Goal: Book appointment/travel/reservation

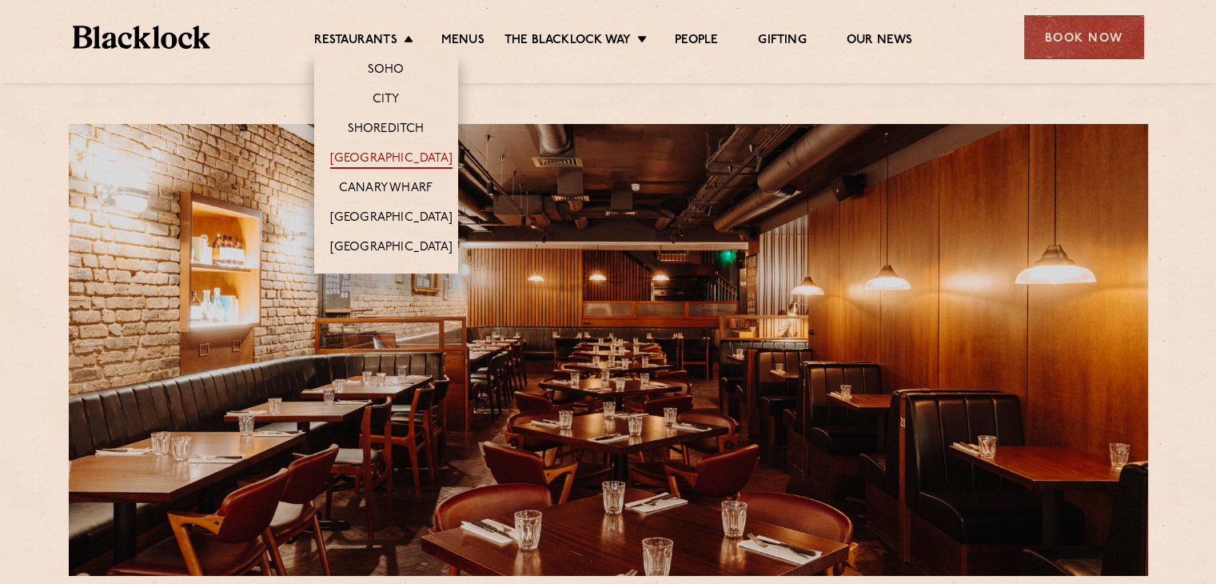
click at [393, 158] on link "[GEOGRAPHIC_DATA]" at bounding box center [391, 160] width 122 height 18
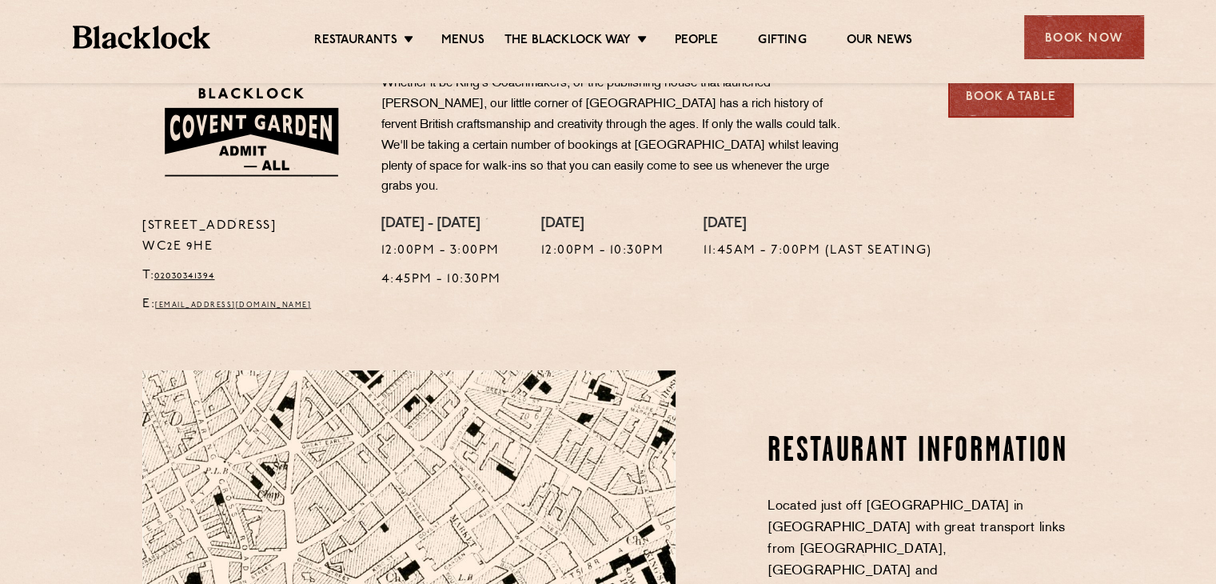
scroll to position [400, 0]
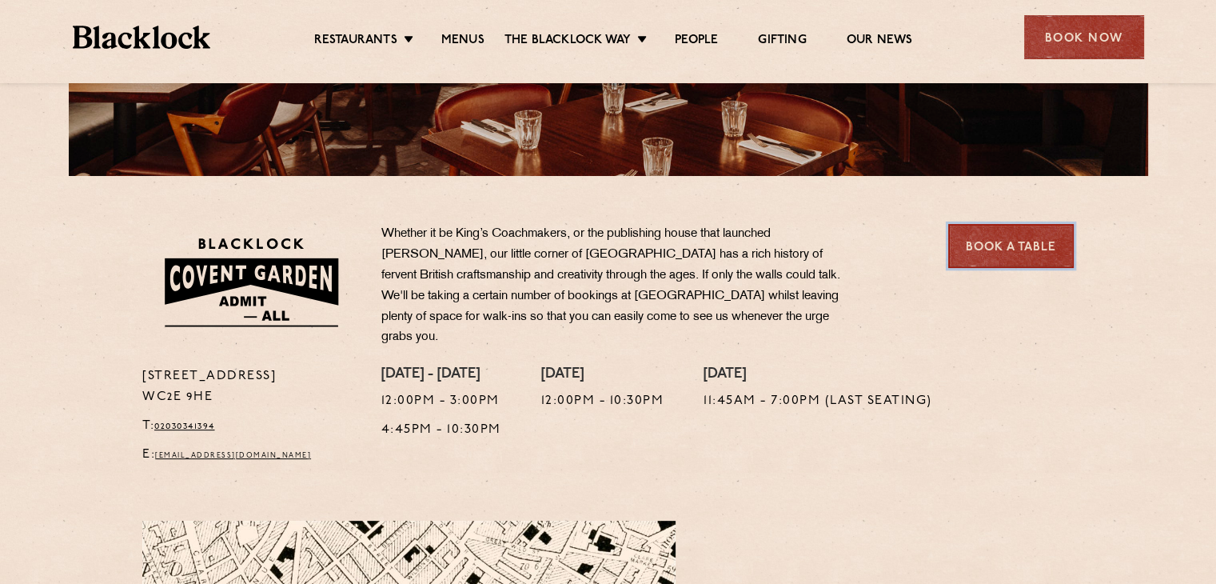
click at [1034, 243] on link "Book a Table" at bounding box center [1011, 246] width 126 height 44
